Goal: Use online tool/utility: Utilize a website feature to perform a specific function

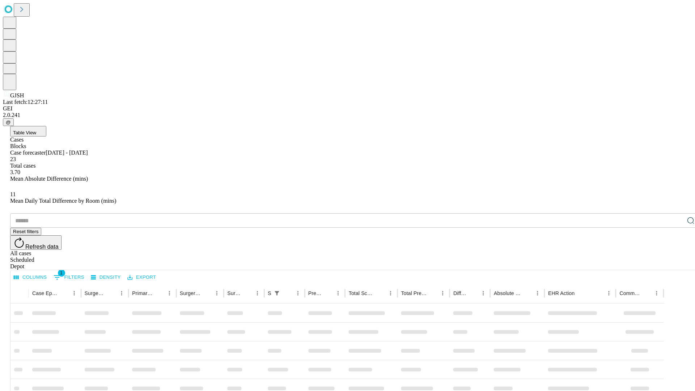
click at [36, 130] on span "Table View" at bounding box center [24, 132] width 23 height 5
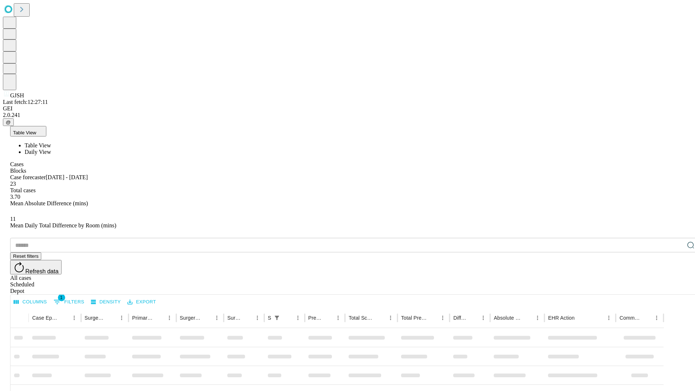
click at [51, 149] on span "Daily View" at bounding box center [38, 152] width 26 height 6
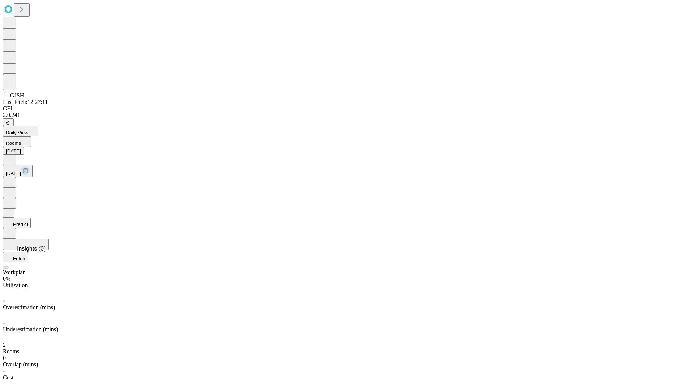
click at [31, 217] on button "Predict" at bounding box center [17, 222] width 28 height 10
